Goal: Information Seeking & Learning: Find specific fact

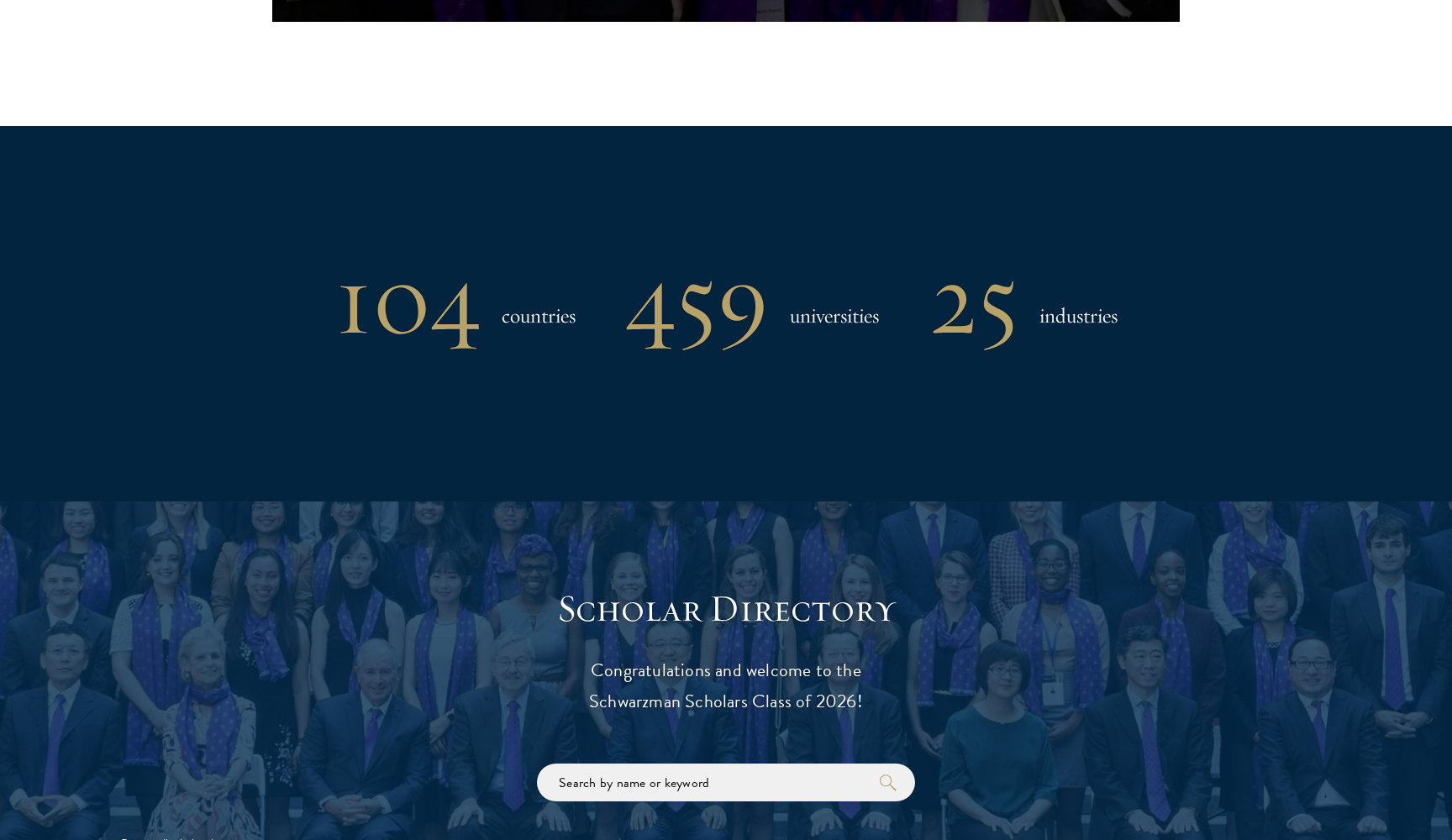
scroll to position [1845, 0]
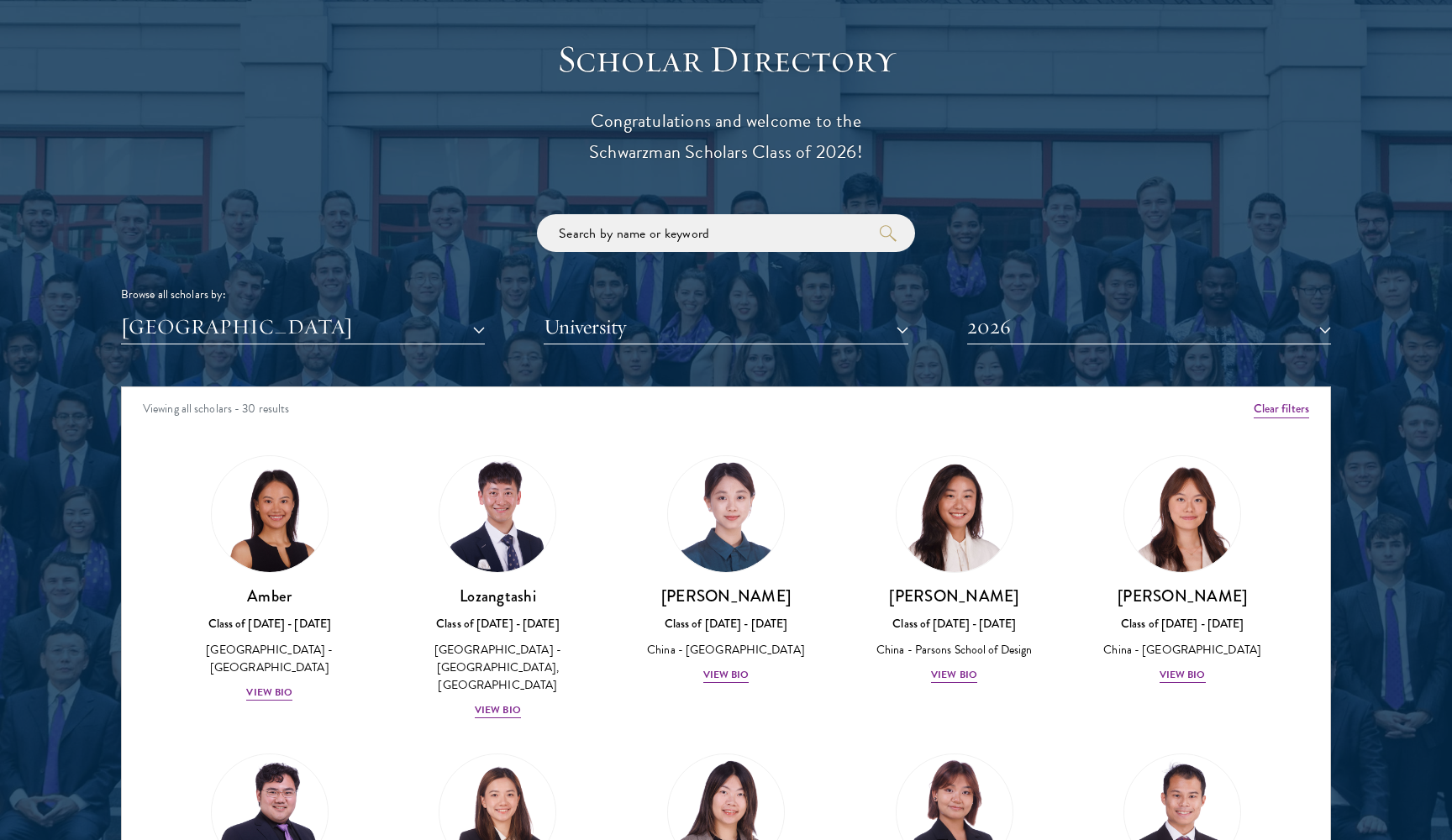
click at [1000, 331] on button "2026" at bounding box center [1149, 327] width 364 height 34
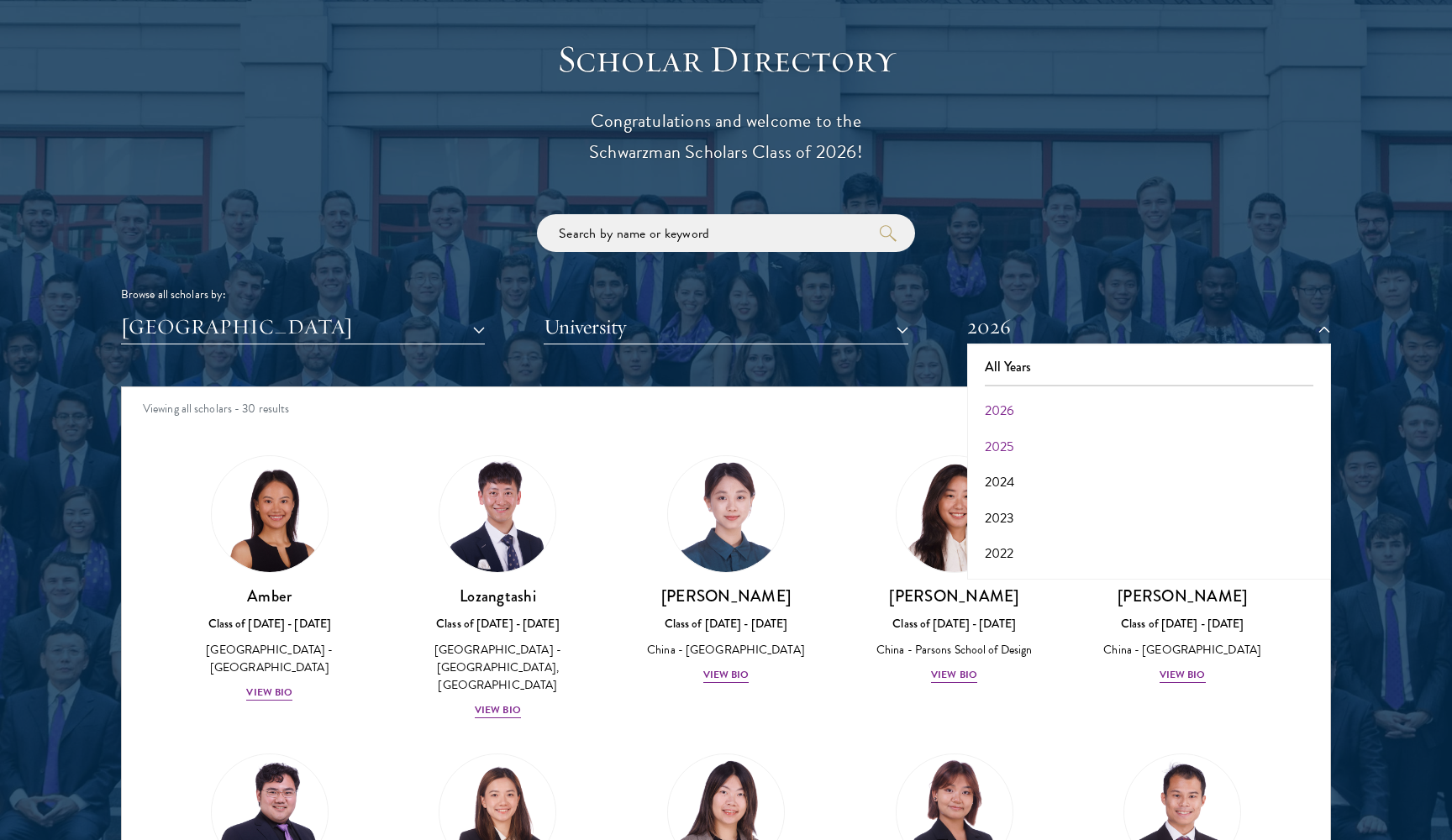
click at [1021, 448] on button "2025" at bounding box center [1150, 447] width 354 height 35
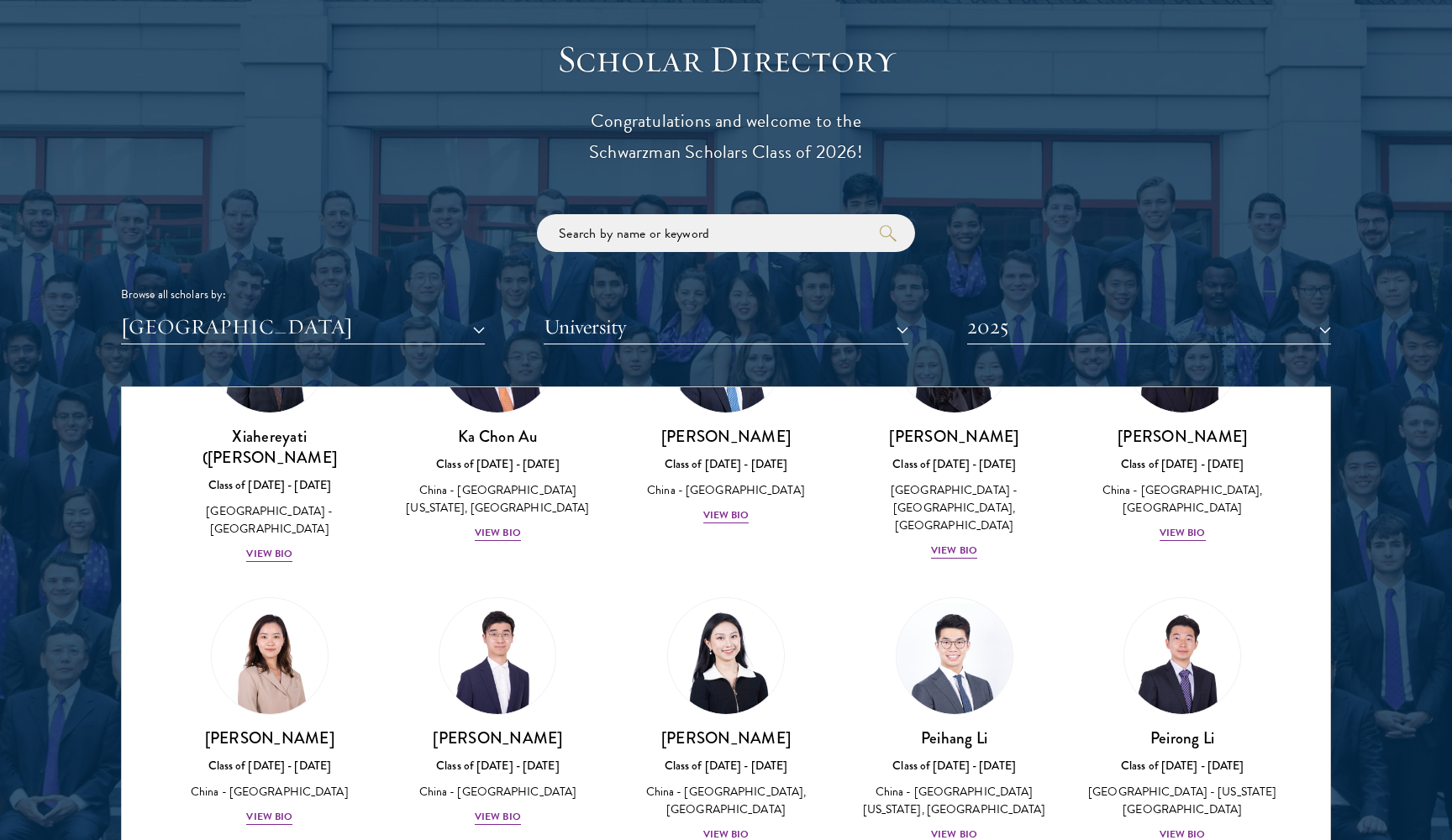
scroll to position [31, 0]
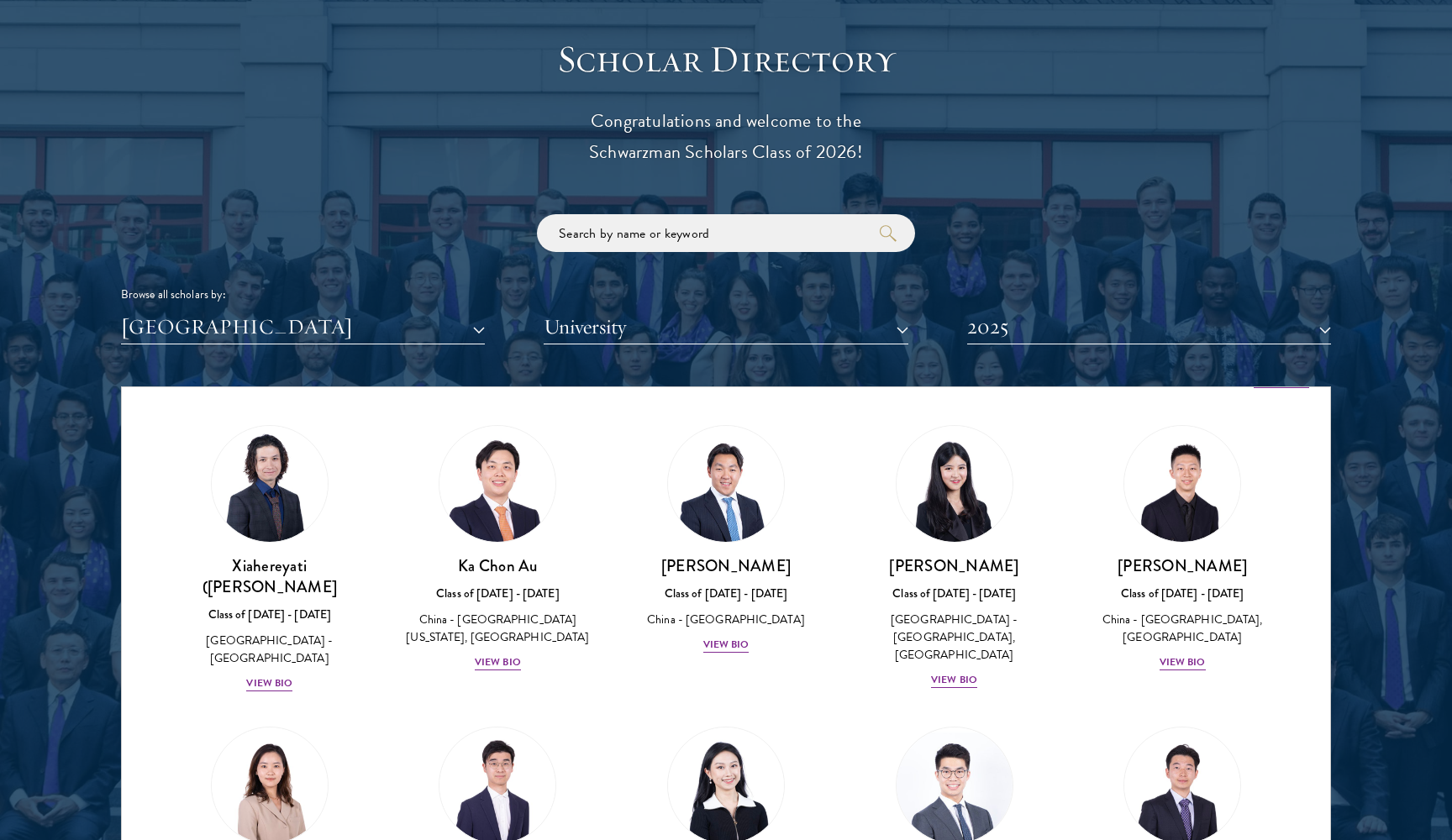
click at [1082, 316] on button "2025" at bounding box center [1149, 327] width 364 height 34
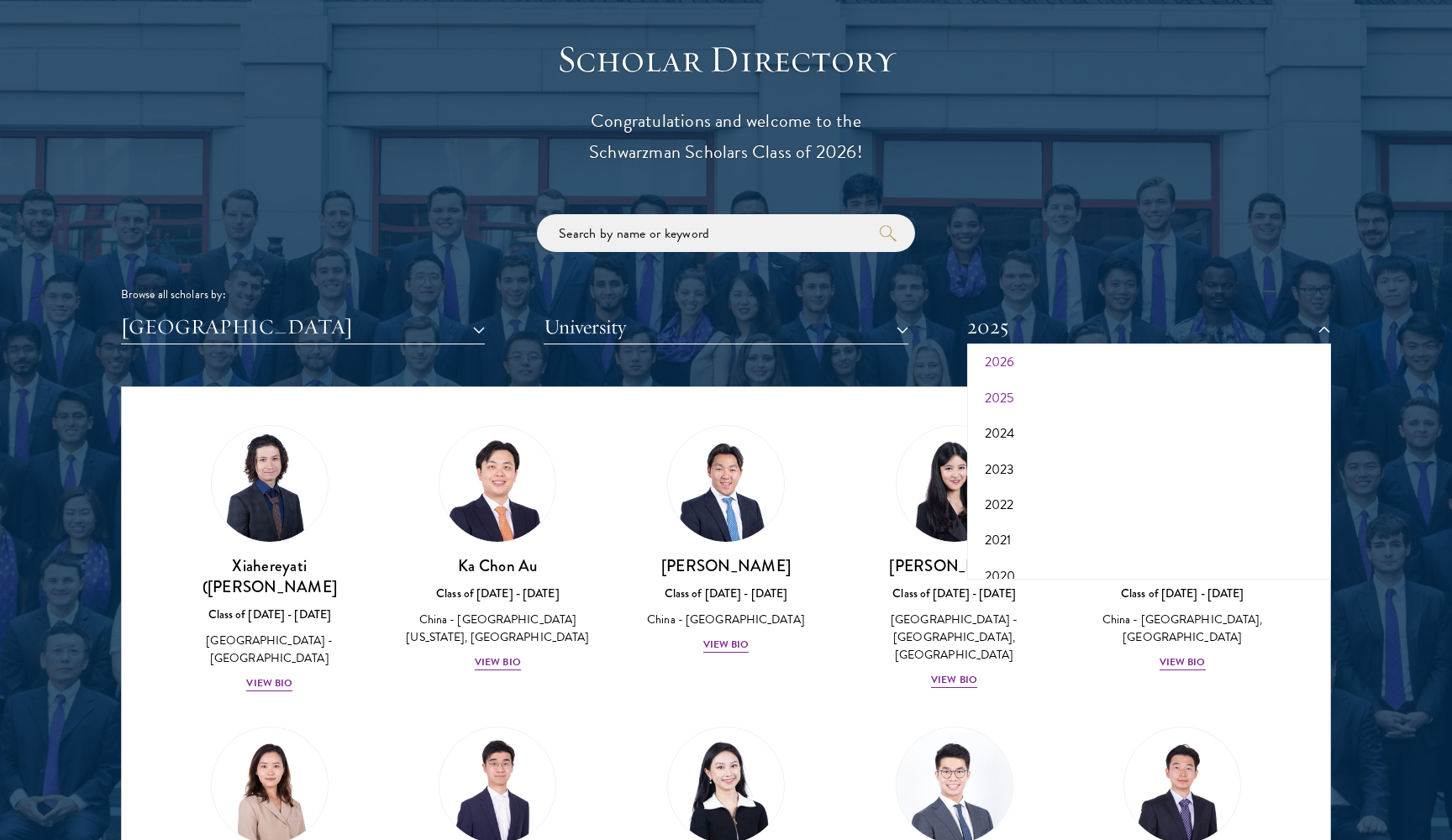
scroll to position [53, 0]
click at [1040, 432] on button "2024" at bounding box center [1150, 429] width 354 height 35
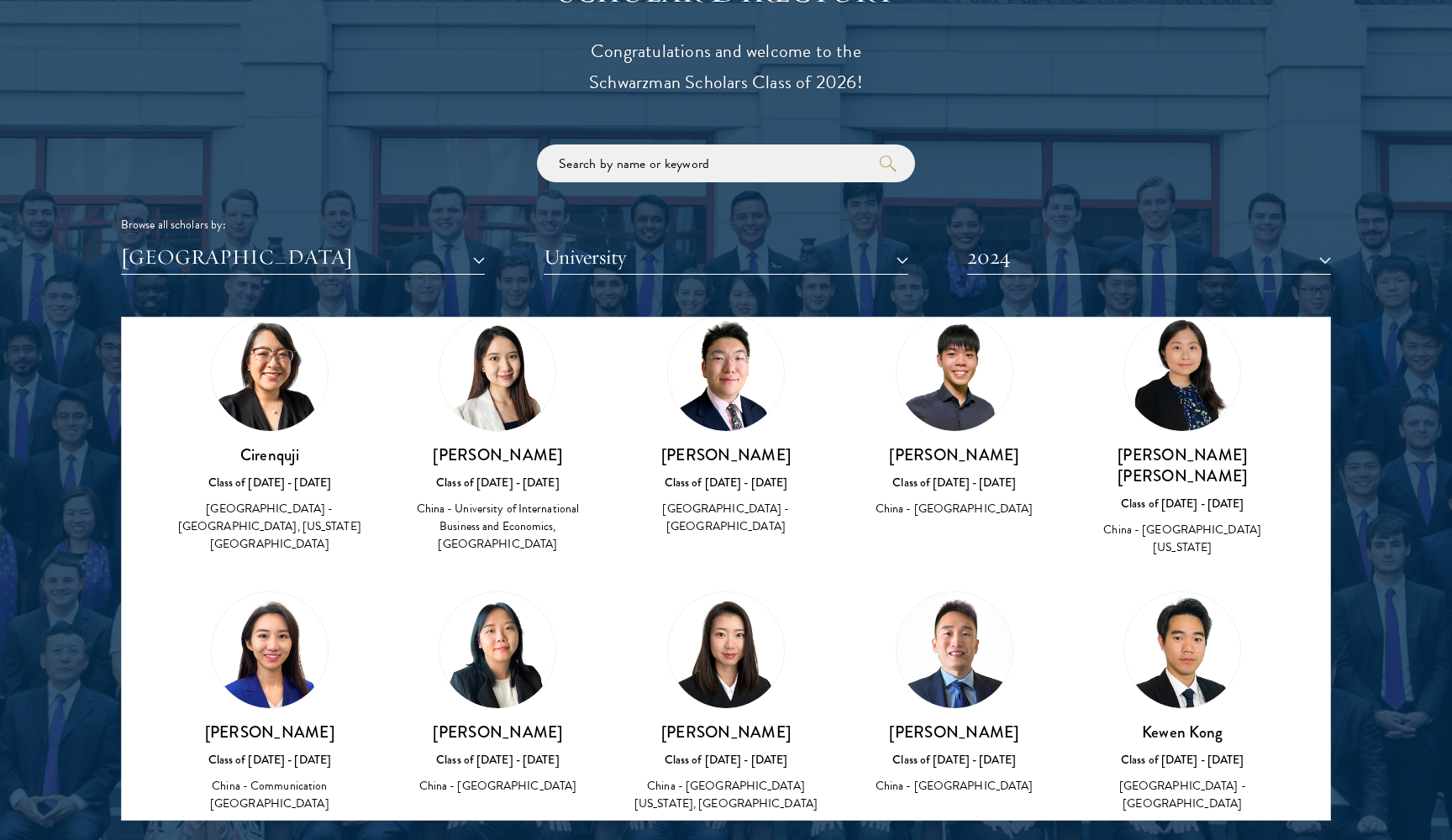
scroll to position [602, 0]
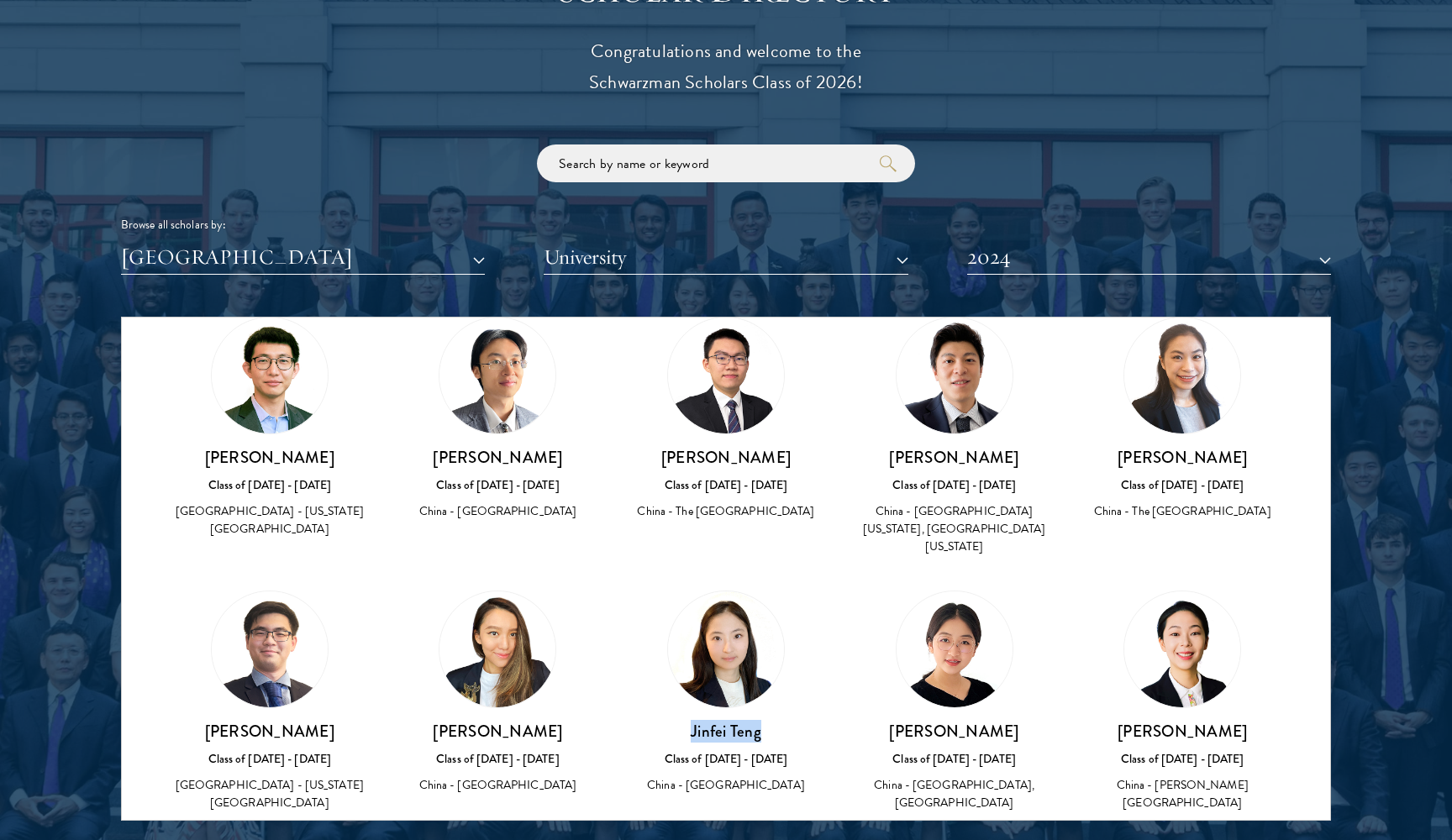
drag, startPoint x: 694, startPoint y: 704, endPoint x: 780, endPoint y: 706, distance: 86.0
click at [780, 721] on h3 "Jinfei Teng" at bounding box center [726, 731] width 195 height 21
copy h3 "Jinfei Teng"
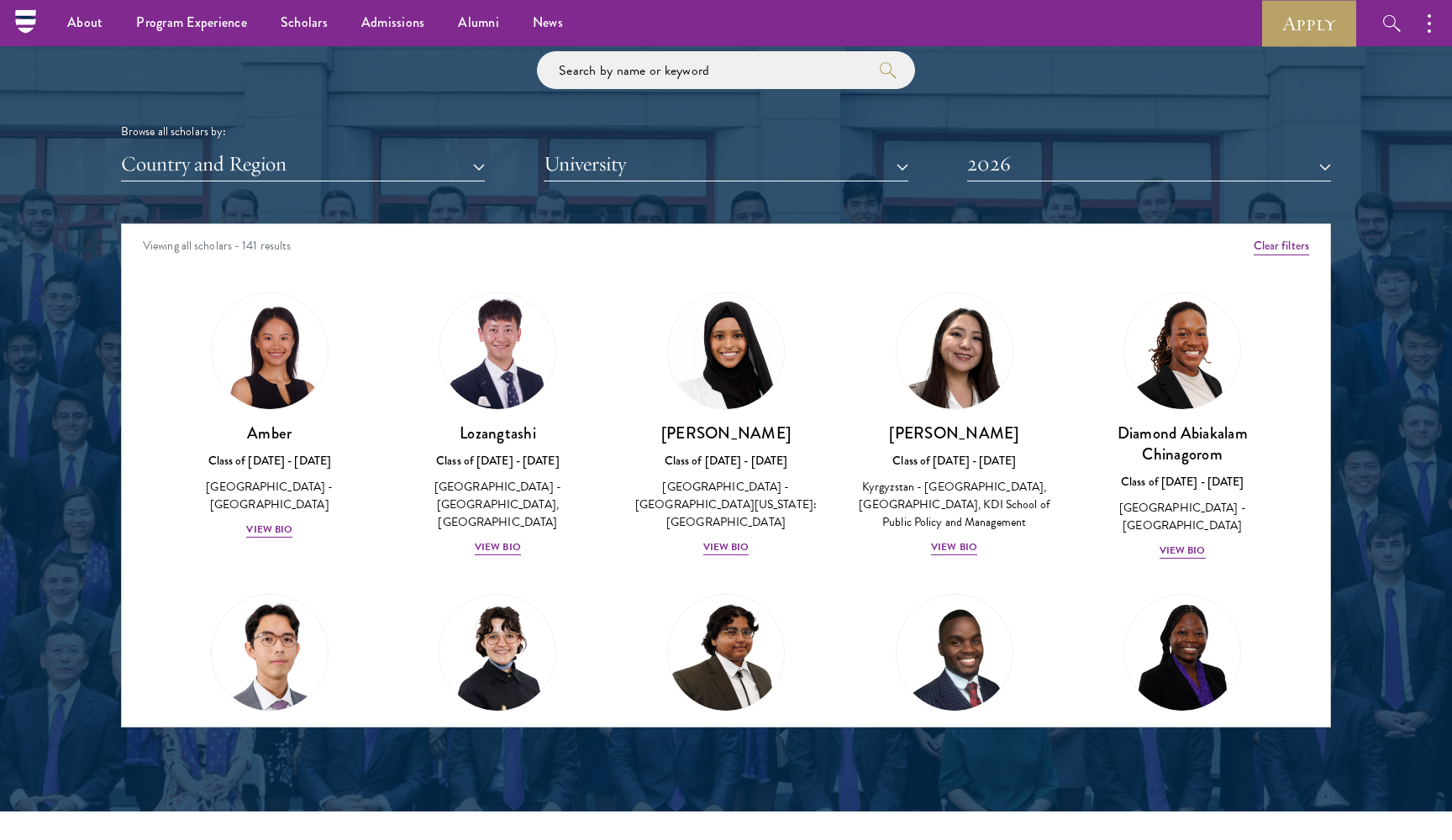
scroll to position [2007, 0]
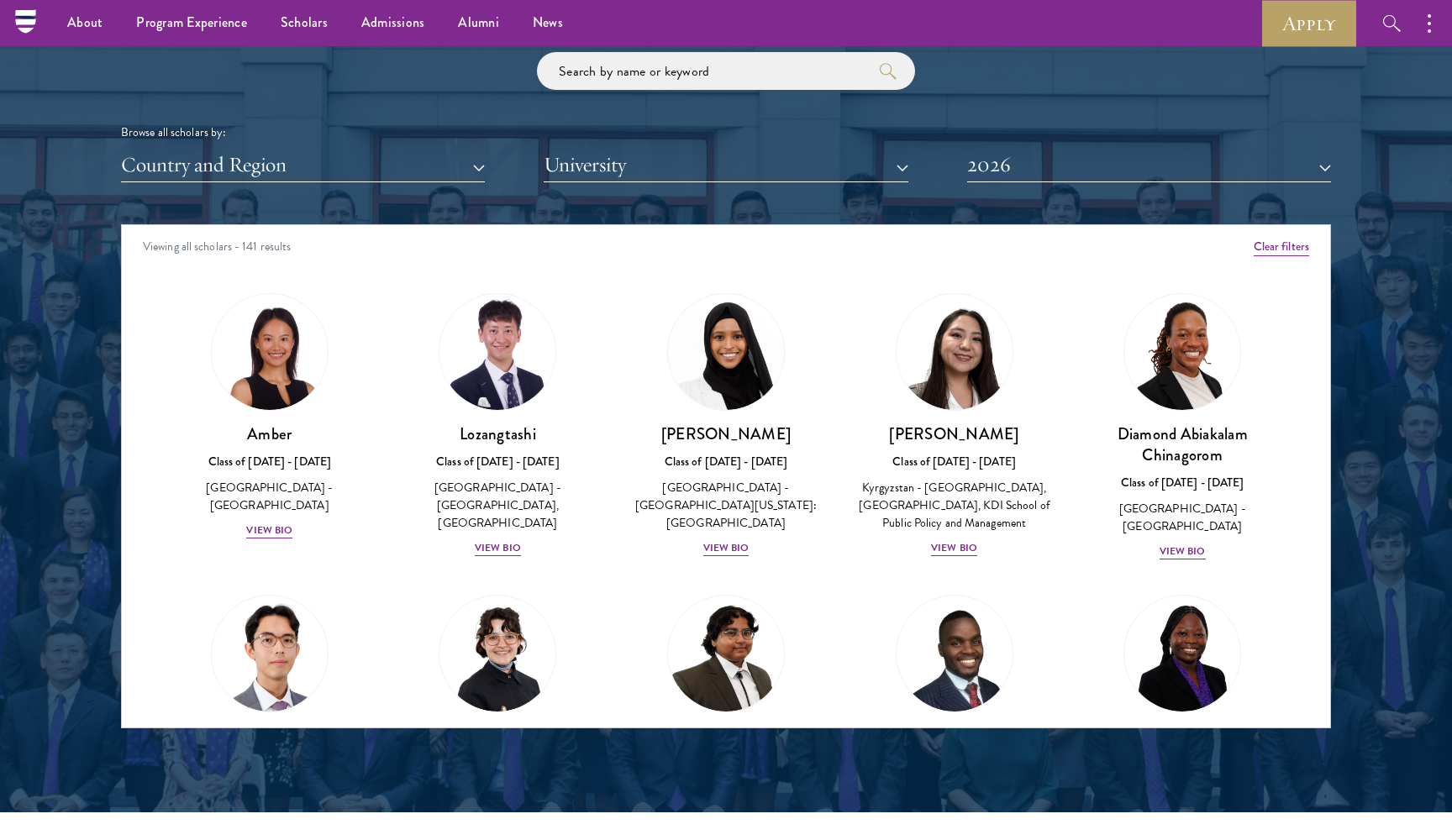
click at [1030, 167] on button "2026" at bounding box center [1149, 165] width 364 height 34
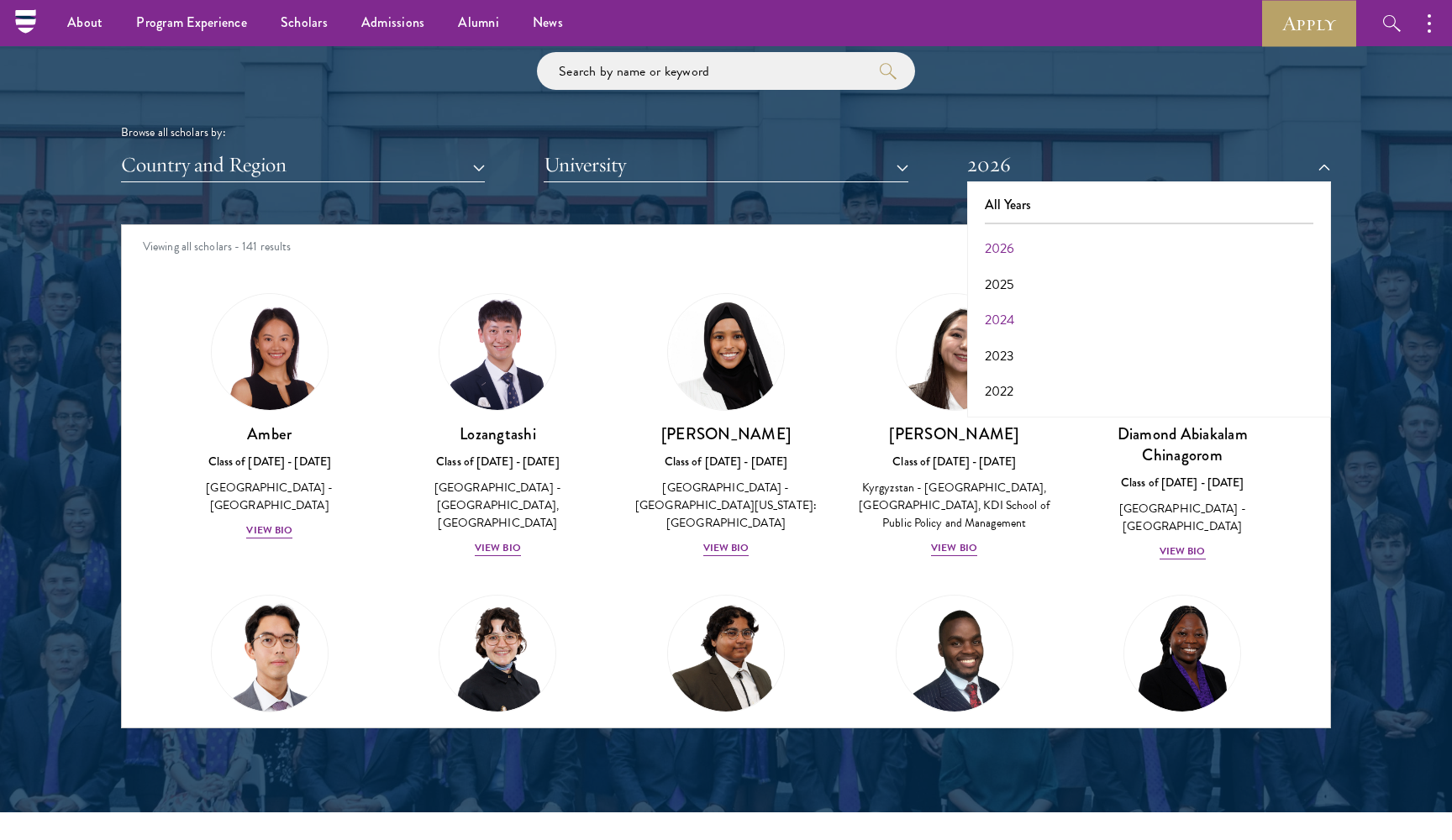
click at [1004, 309] on button "2024" at bounding box center [1150, 320] width 354 height 35
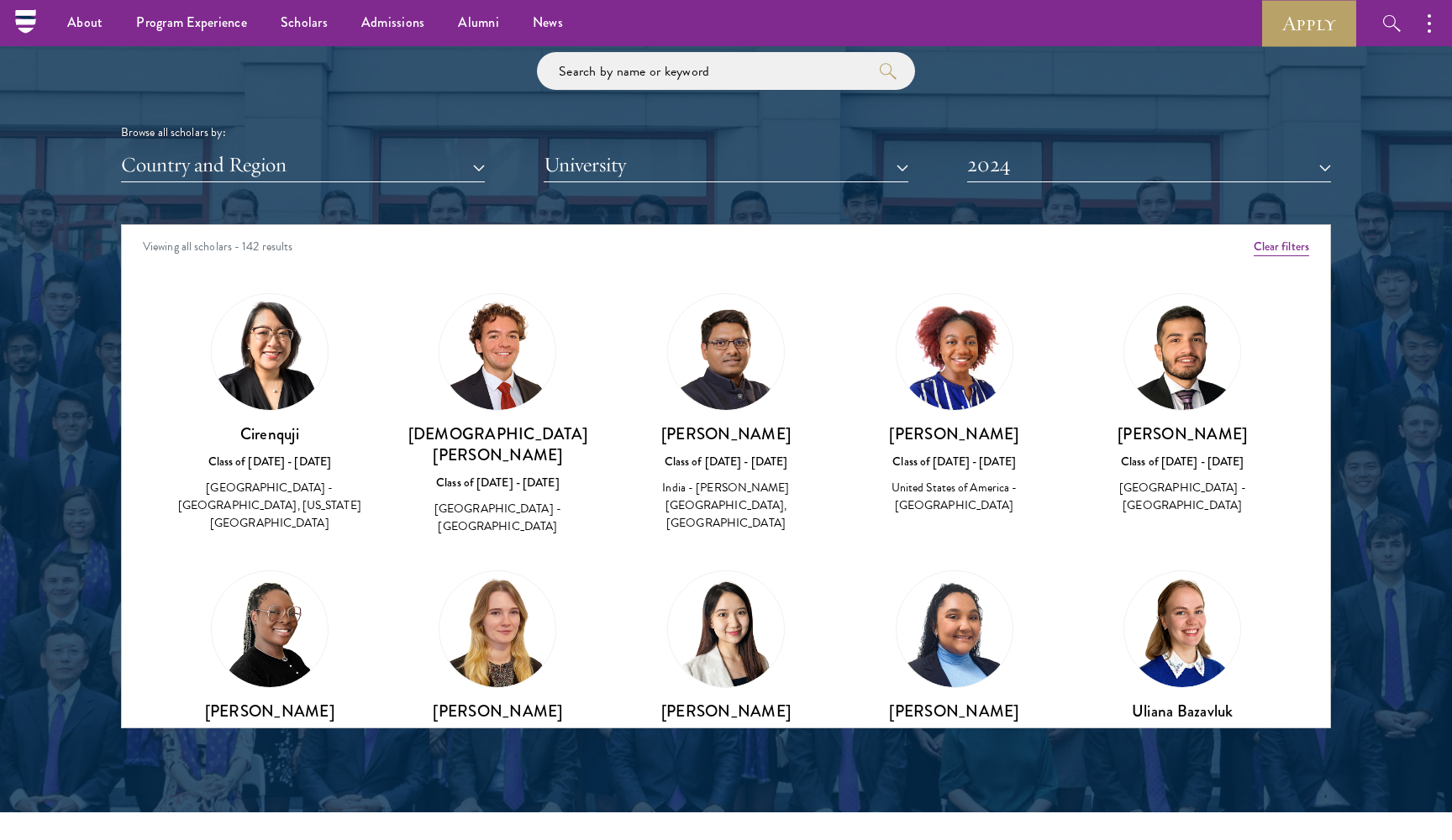
click at [1069, 174] on button "2024" at bounding box center [1149, 165] width 364 height 34
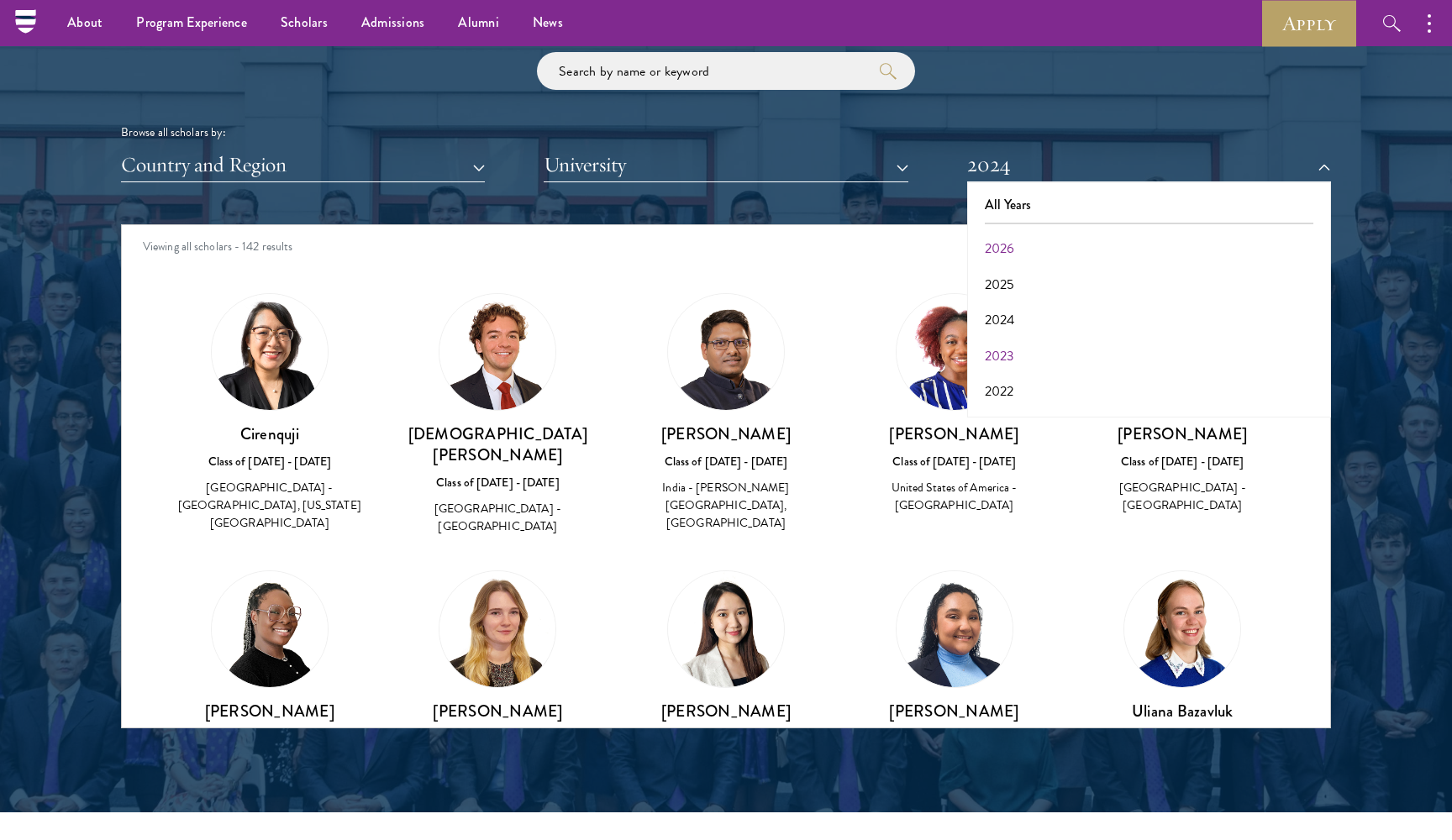
click at [1051, 338] on button "2023" at bounding box center [1150, 356] width 354 height 35
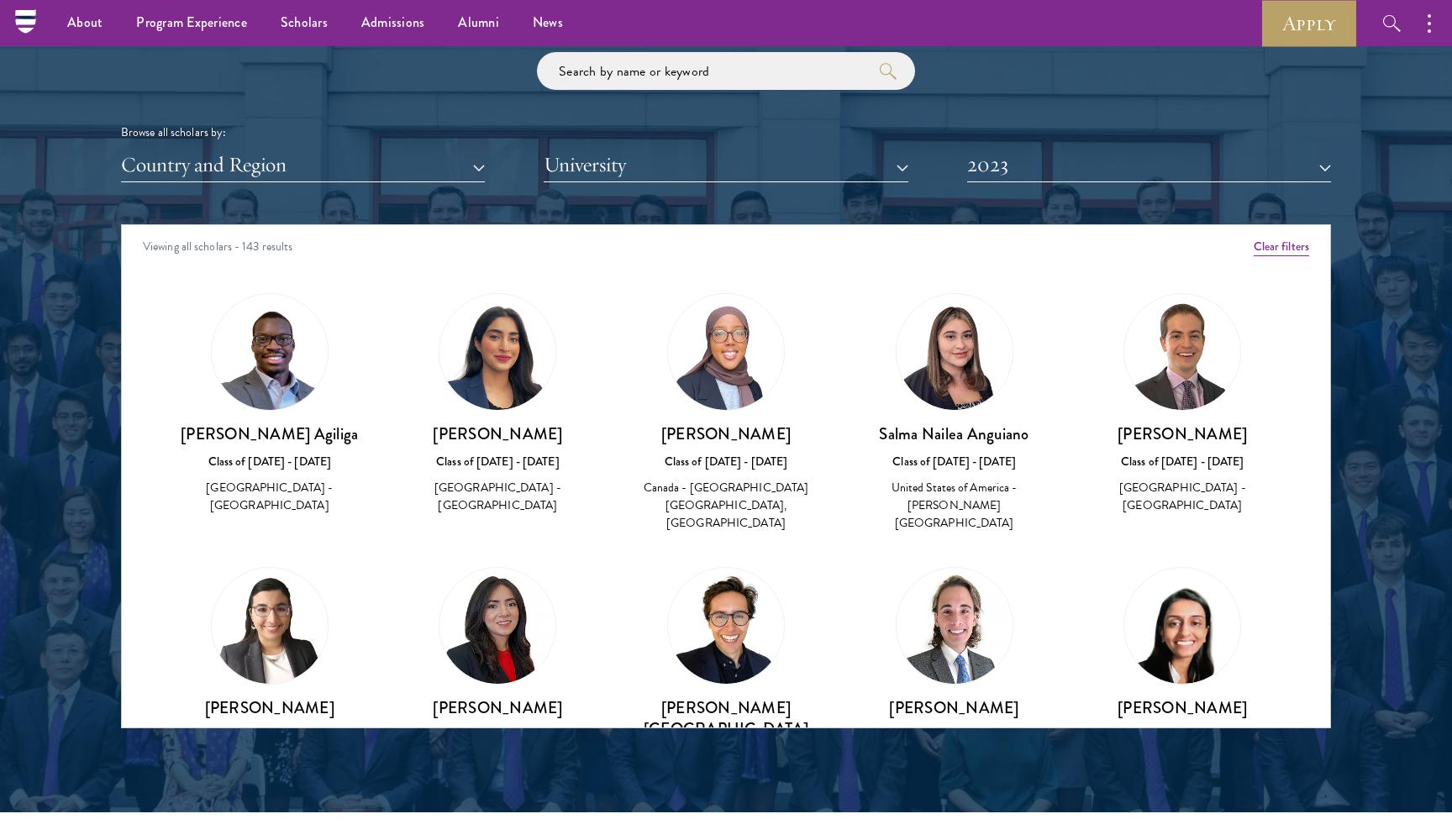
click at [1055, 174] on button "2023" at bounding box center [1149, 165] width 364 height 34
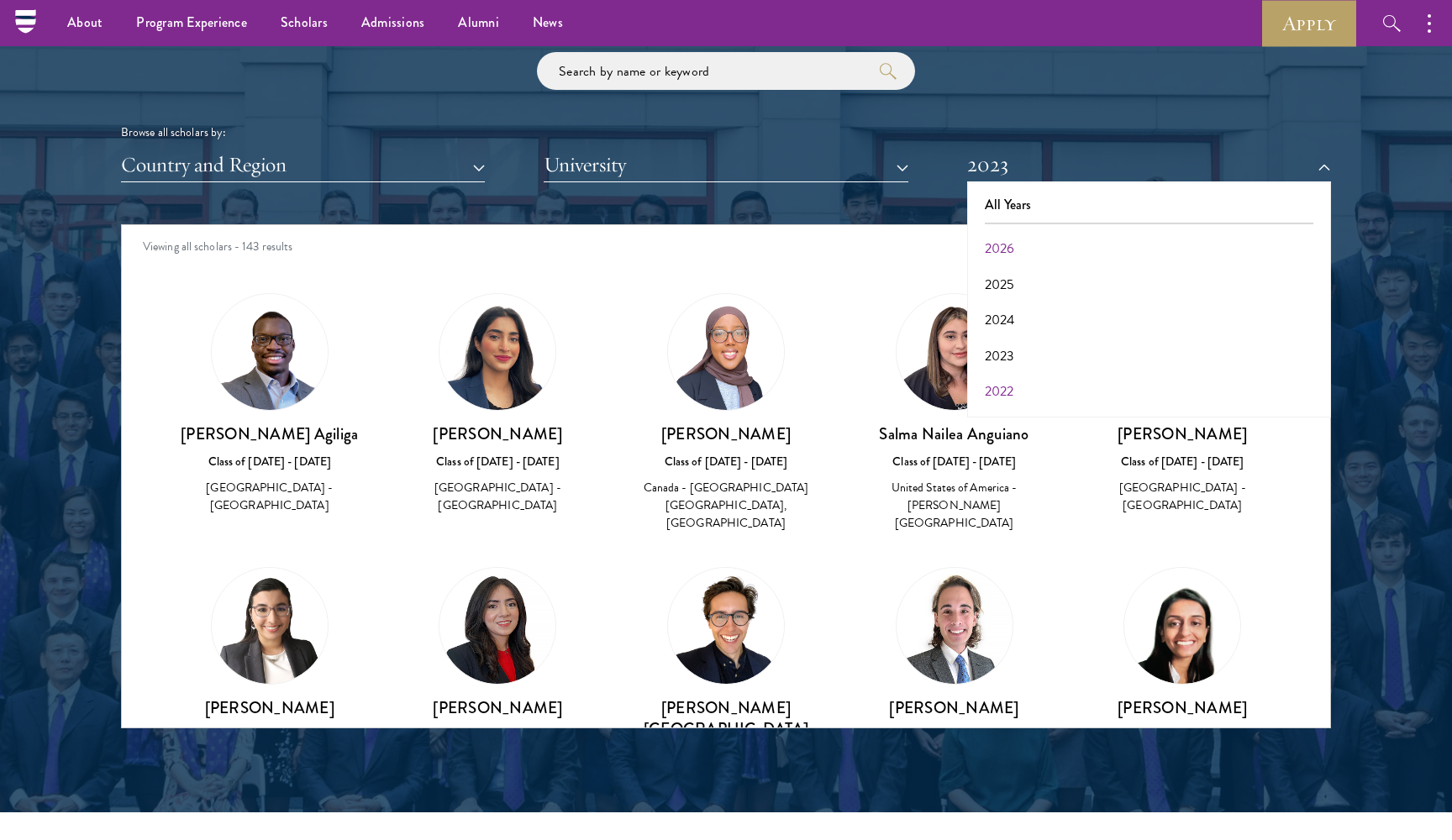
click at [1045, 378] on button "2022" at bounding box center [1150, 392] width 354 height 35
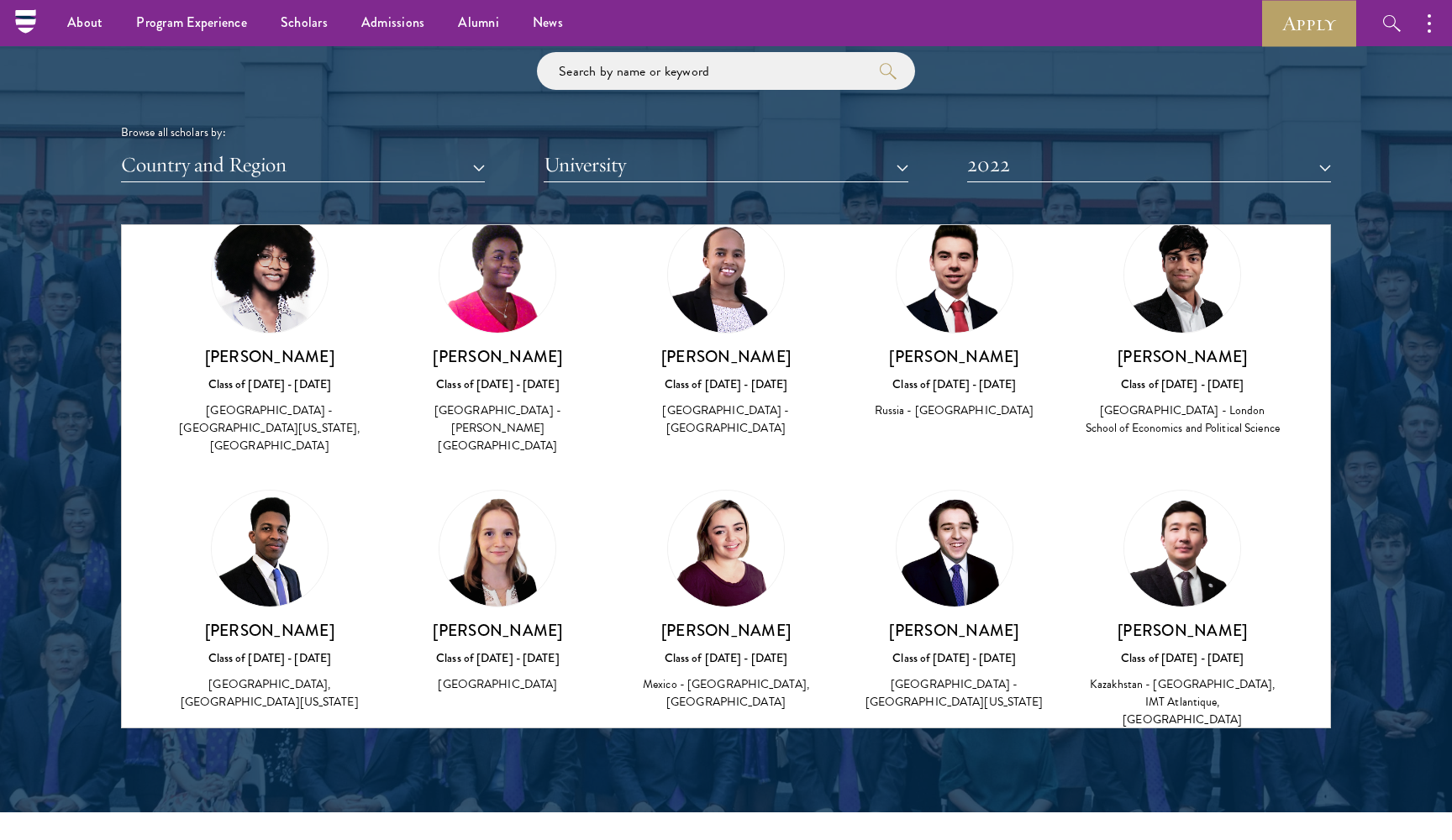
scroll to position [1211, 0]
